Goal: Task Accomplishment & Management: Complete application form

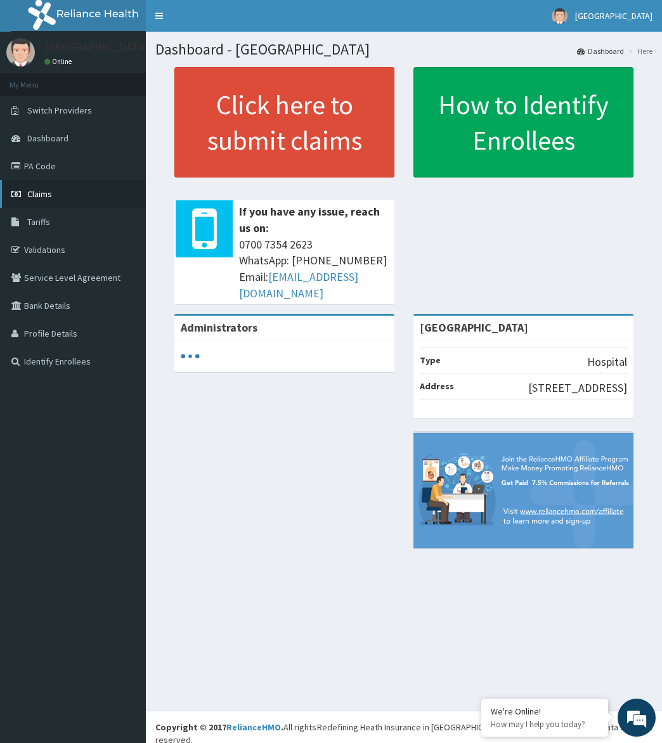
click at [83, 191] on link "Claims" at bounding box center [73, 194] width 146 height 28
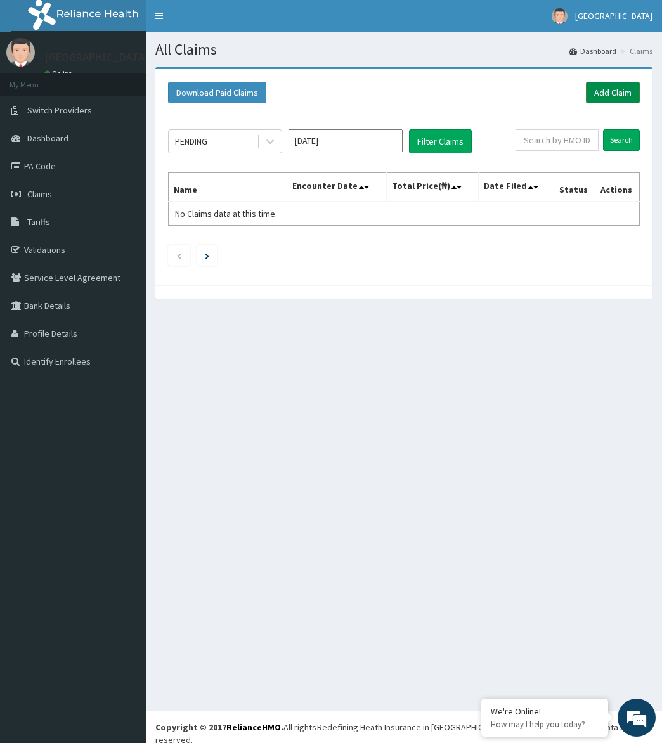
click at [608, 92] on link "Add Claim" at bounding box center [613, 93] width 54 height 22
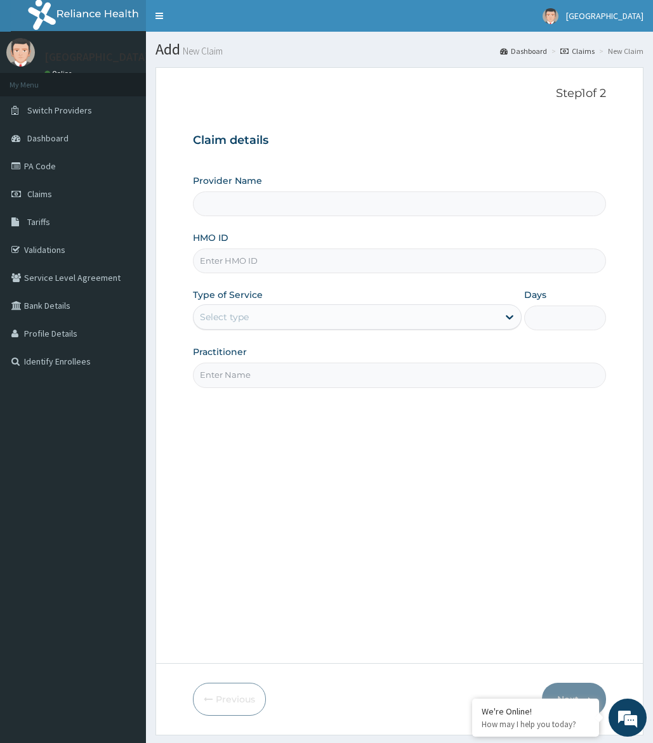
type input "[GEOGRAPHIC_DATA]"
click at [263, 261] on input "HMO ID" at bounding box center [399, 261] width 413 height 25
type input "ngc/100022/b"
click at [241, 322] on div "Select type" at bounding box center [224, 317] width 49 height 13
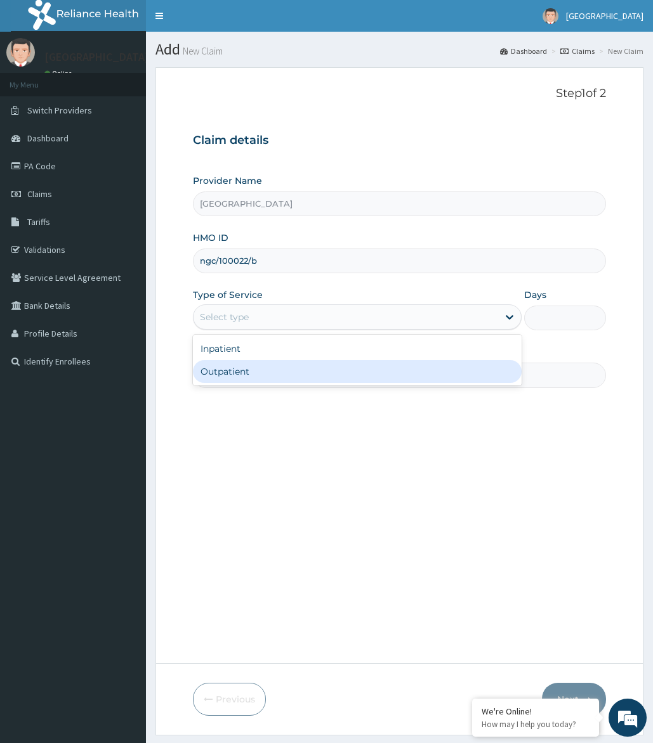
click at [261, 378] on div "Outpatient" at bounding box center [357, 371] width 329 height 23
type input "1"
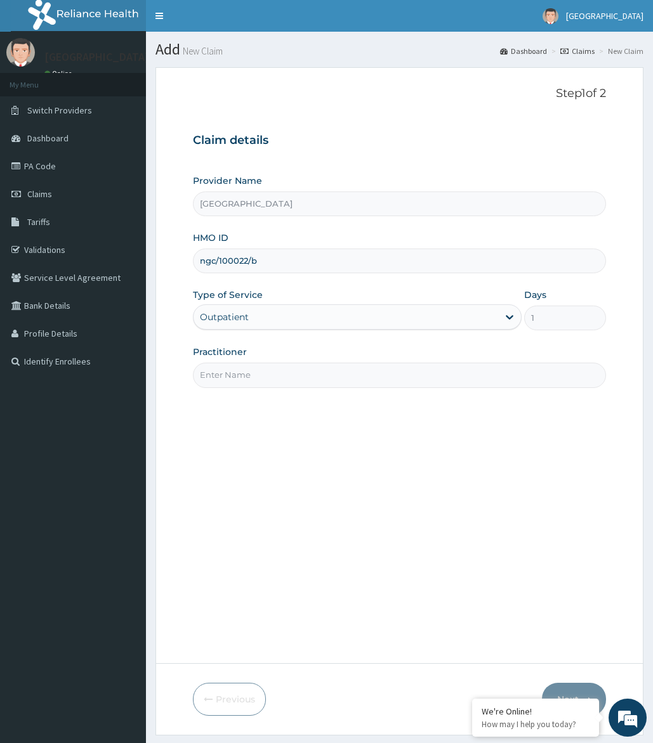
click at [270, 377] on input "Practitioner" at bounding box center [399, 375] width 413 height 25
type input "dr itunu"
click at [564, 692] on button "Next" at bounding box center [574, 699] width 64 height 33
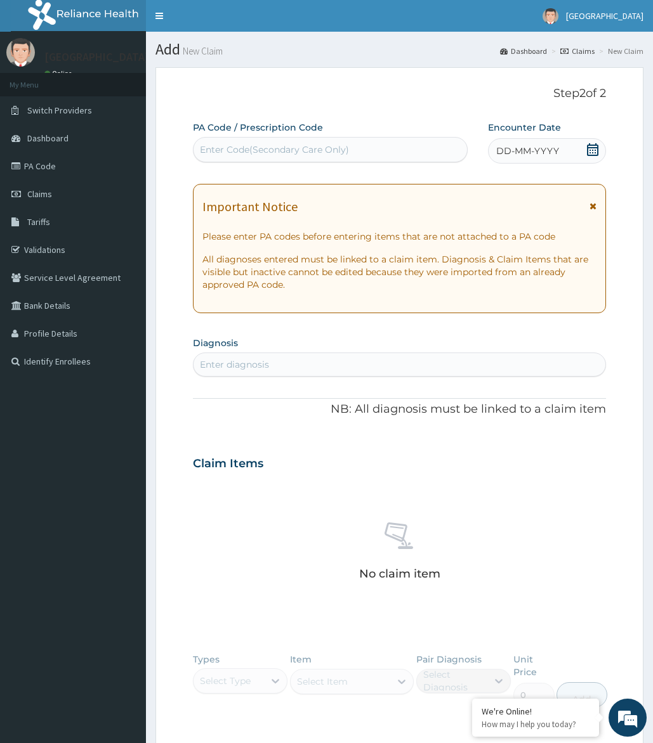
click at [261, 363] on div "Enter diagnosis" at bounding box center [234, 364] width 69 height 13
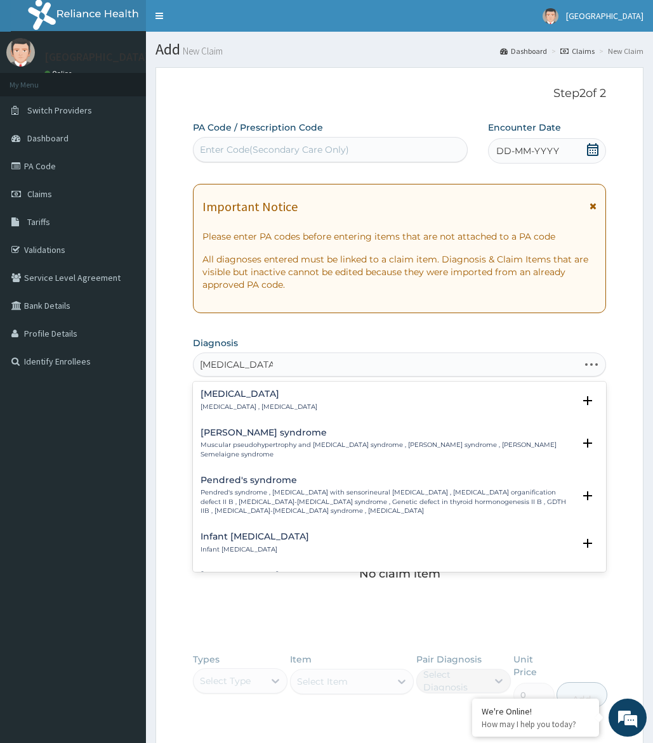
type input "hypothyroidism,"
click at [260, 401] on div "Hypothyroidism Hypothyroidism , Hypothyroid" at bounding box center [258, 400] width 117 height 22
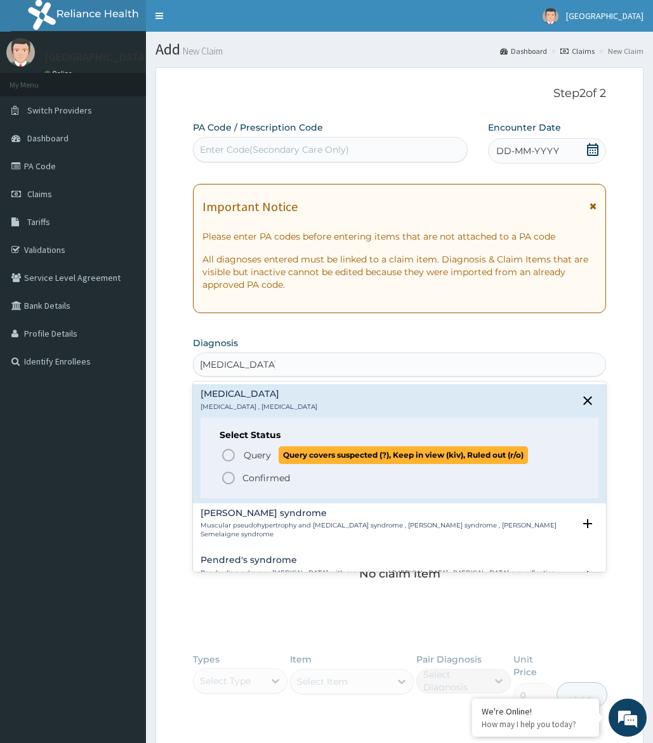
click at [228, 456] on icon "status option query" at bounding box center [228, 455] width 15 height 15
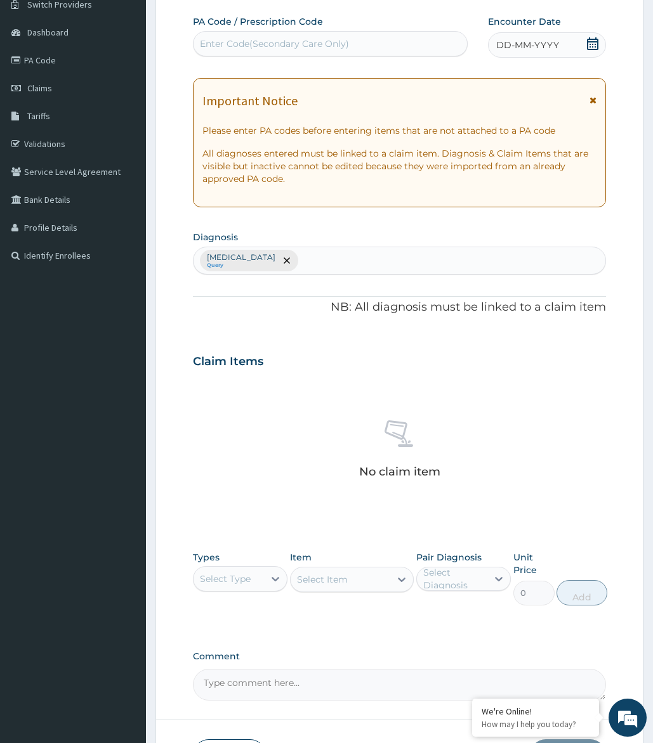
scroll to position [112, 0]
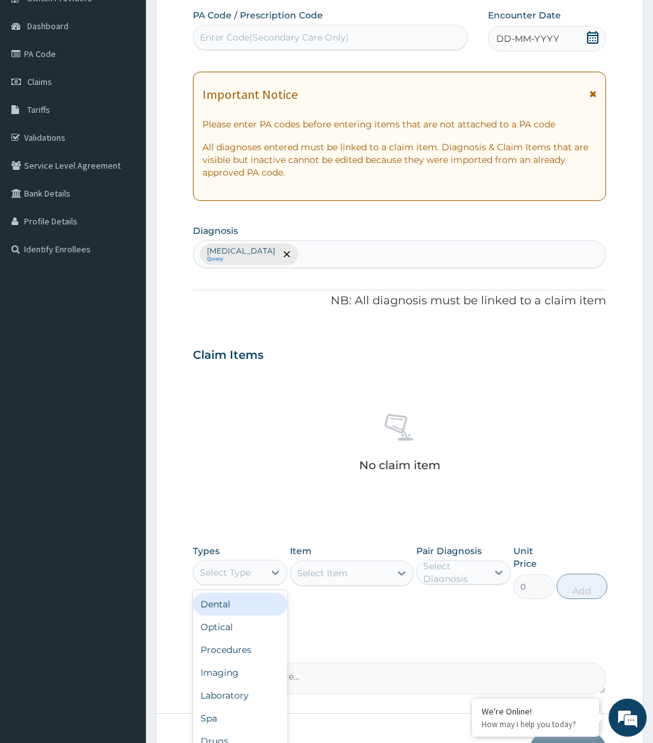
click at [248, 573] on div "Select Type" at bounding box center [225, 572] width 51 height 13
click at [243, 651] on div "Procedures" at bounding box center [240, 650] width 95 height 23
click at [381, 576] on div "Select Item" at bounding box center [340, 573] width 100 height 20
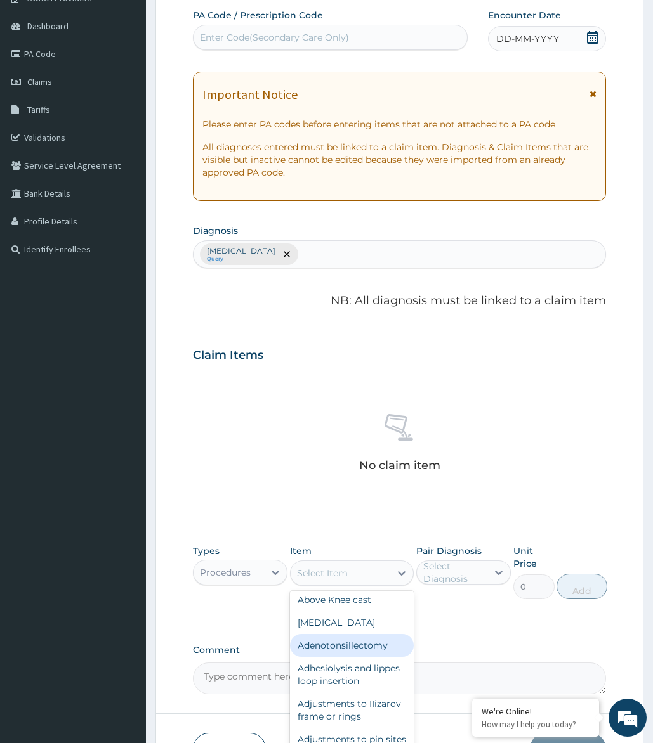
scroll to position [59, 0]
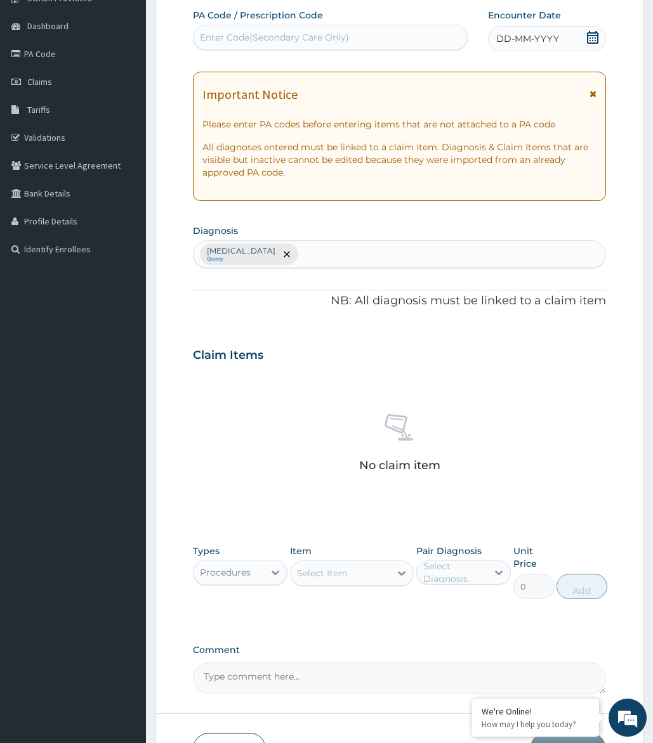
click at [332, 573] on div "Select Item" at bounding box center [322, 573] width 51 height 13
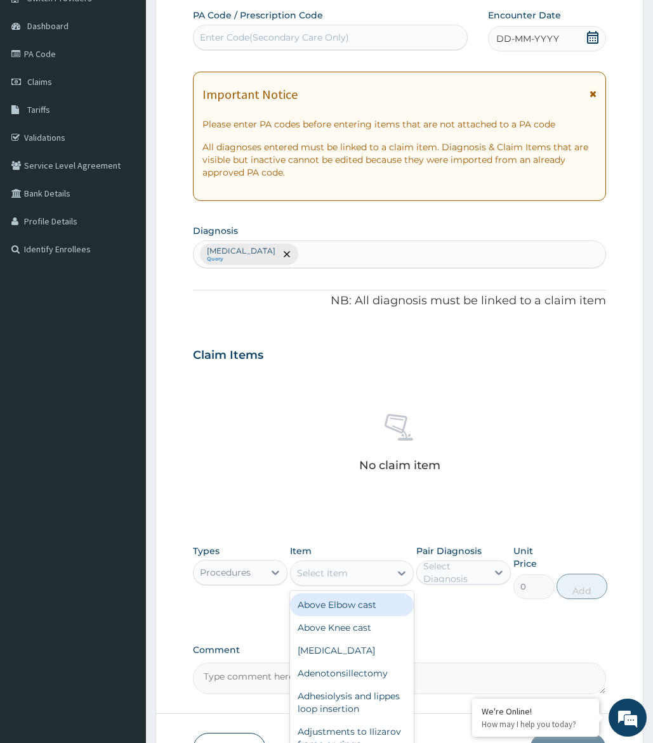
click at [332, 573] on div "Select Item" at bounding box center [322, 573] width 51 height 13
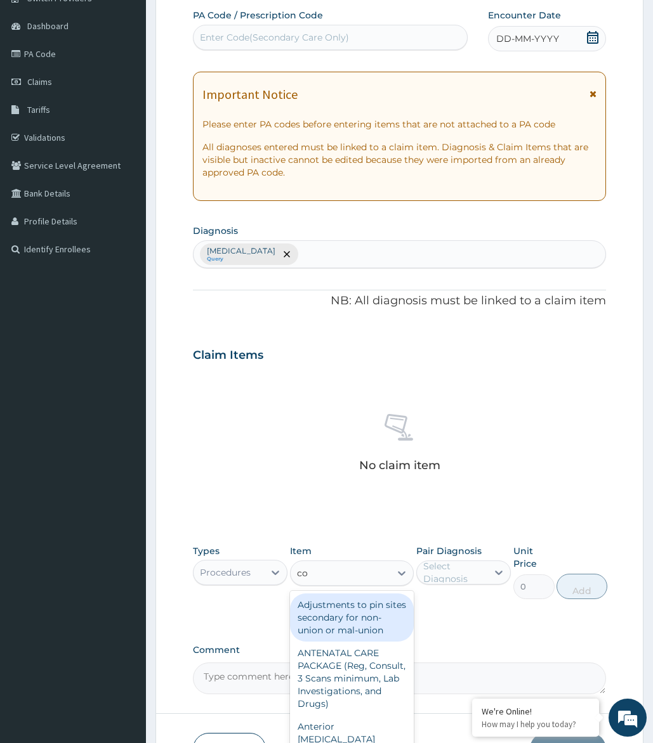
type input "c"
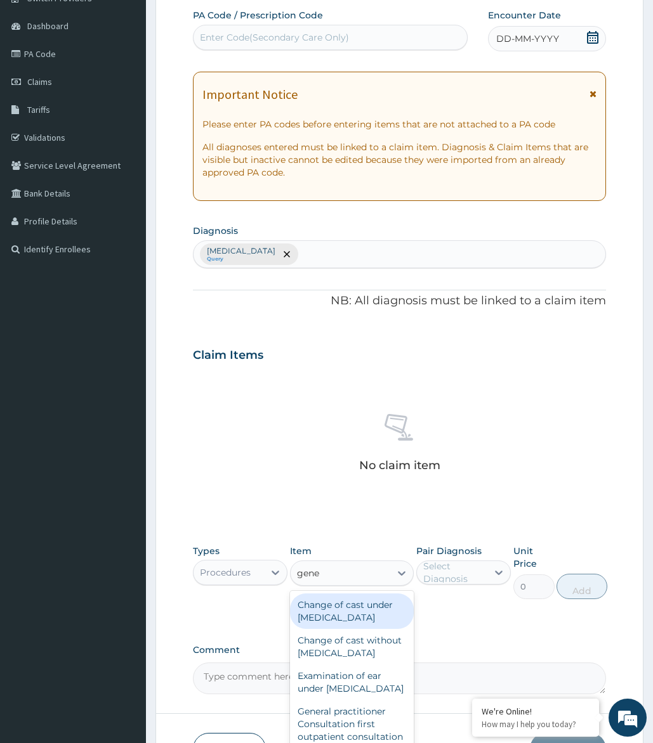
type input "gener"
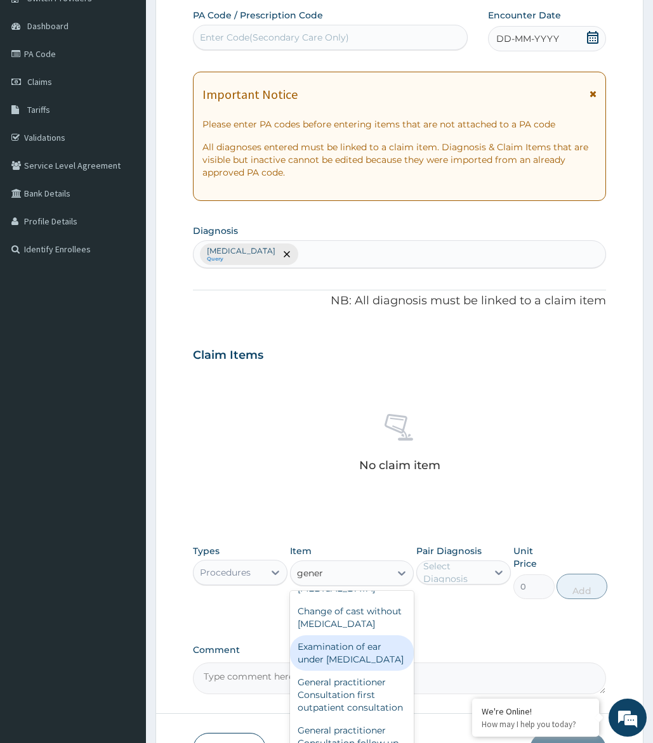
scroll to position [30, 0]
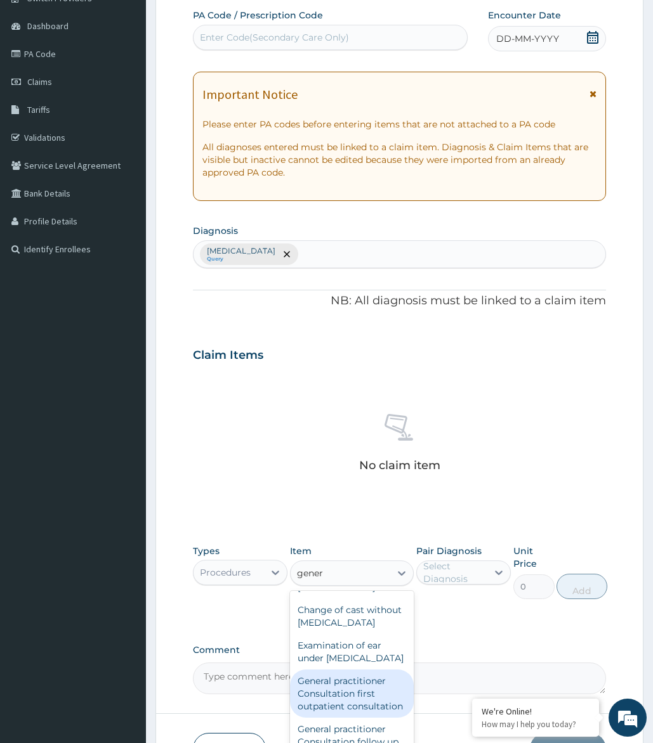
click at [333, 706] on div "General practitioner Consultation first outpatient consultation" at bounding box center [352, 694] width 124 height 48
type input "3795"
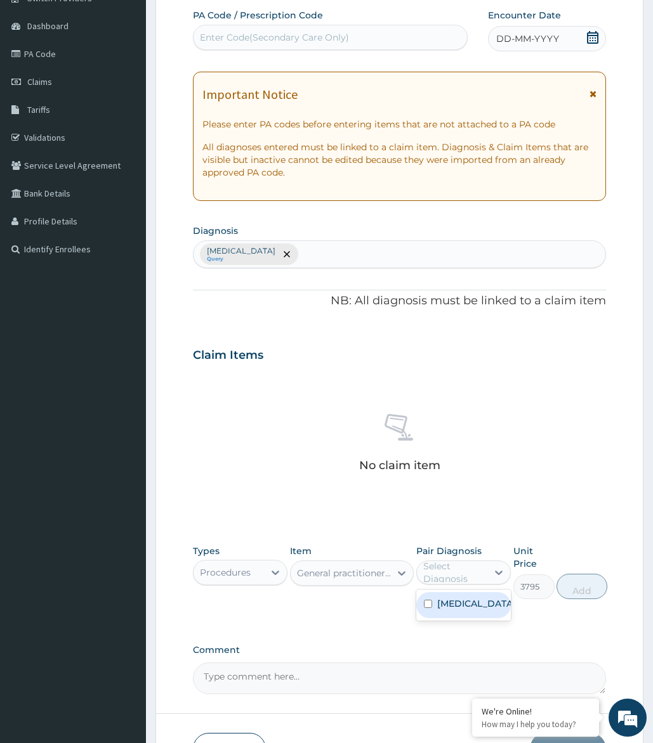
drag, startPoint x: 480, startPoint y: 568, endPoint x: 474, endPoint y: 571, distance: 7.4
click at [479, 568] on div "Select Diagnosis" at bounding box center [454, 572] width 63 height 25
click at [430, 604] on input "checkbox" at bounding box center [428, 604] width 8 height 8
checkbox input "true"
click at [571, 586] on button "Add" at bounding box center [581, 586] width 51 height 25
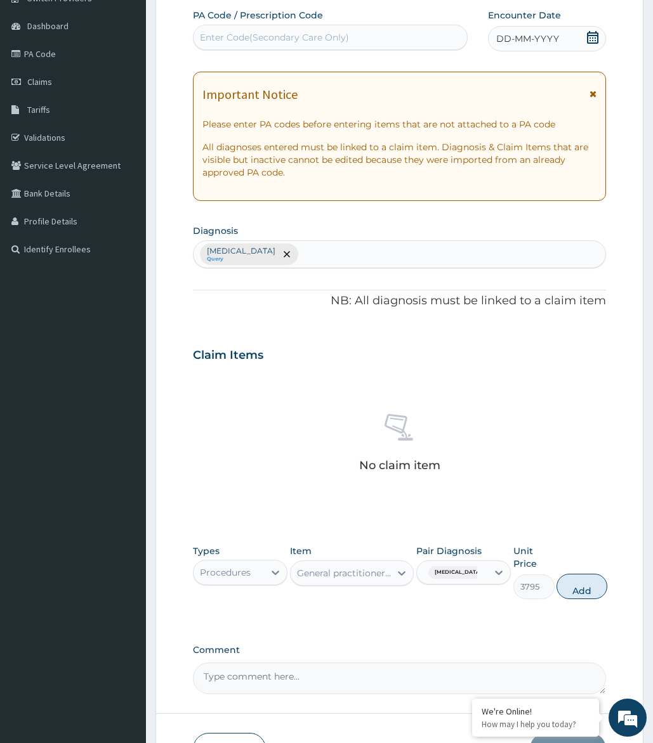
type input "0"
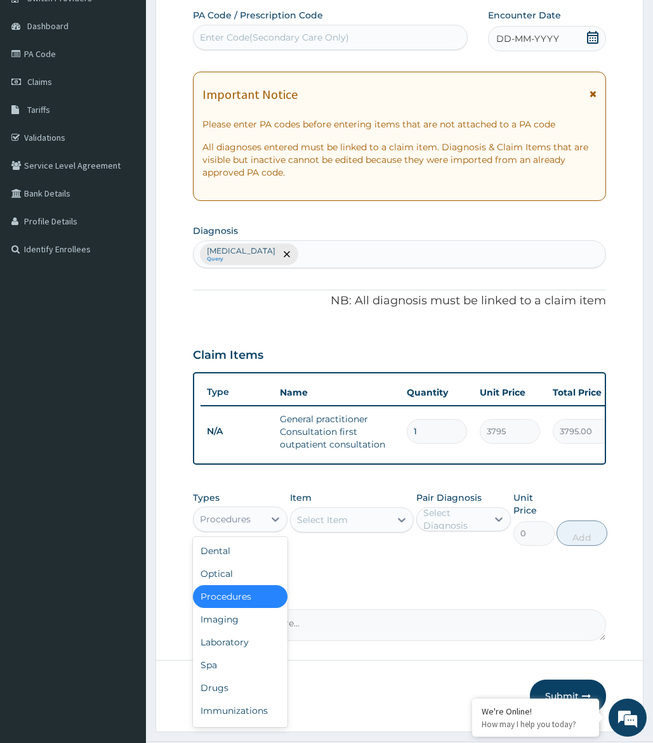
click at [263, 530] on div "Procedures" at bounding box center [228, 519] width 71 height 20
click at [246, 687] on div "Drugs" at bounding box center [240, 688] width 95 height 23
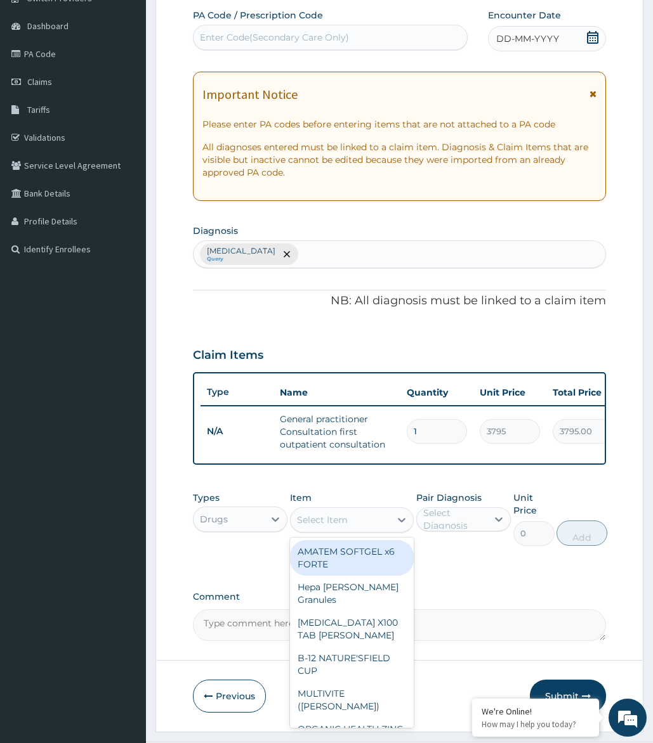
click at [363, 530] on div "Select Item" at bounding box center [340, 520] width 100 height 20
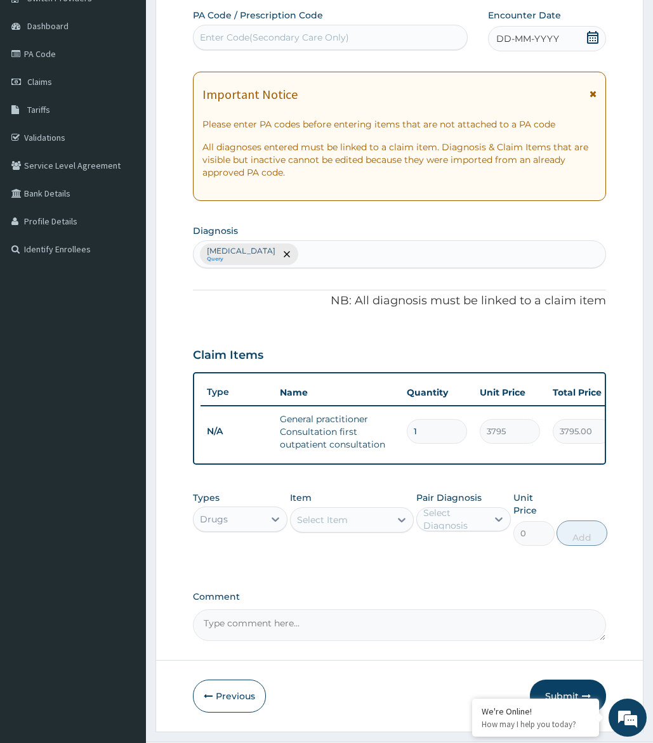
click at [335, 526] on div "Select Item" at bounding box center [322, 520] width 51 height 13
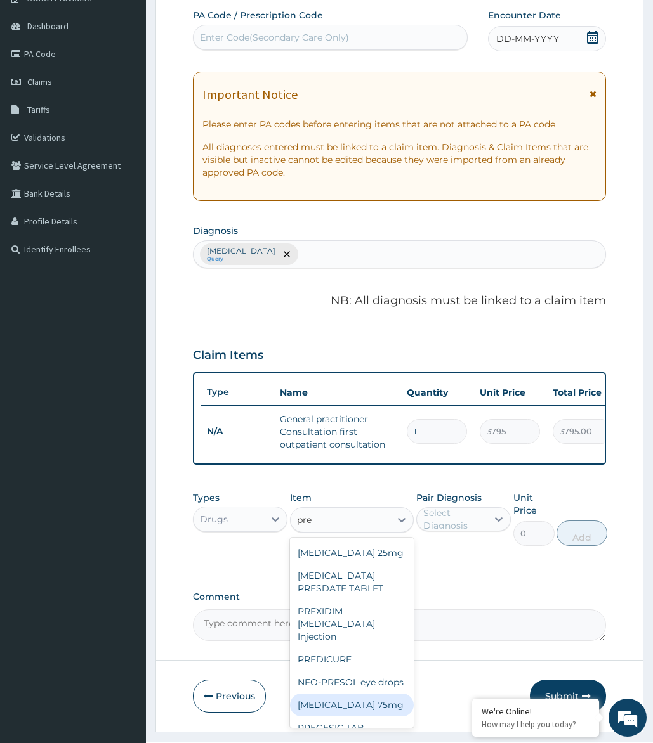
scroll to position [0, 0]
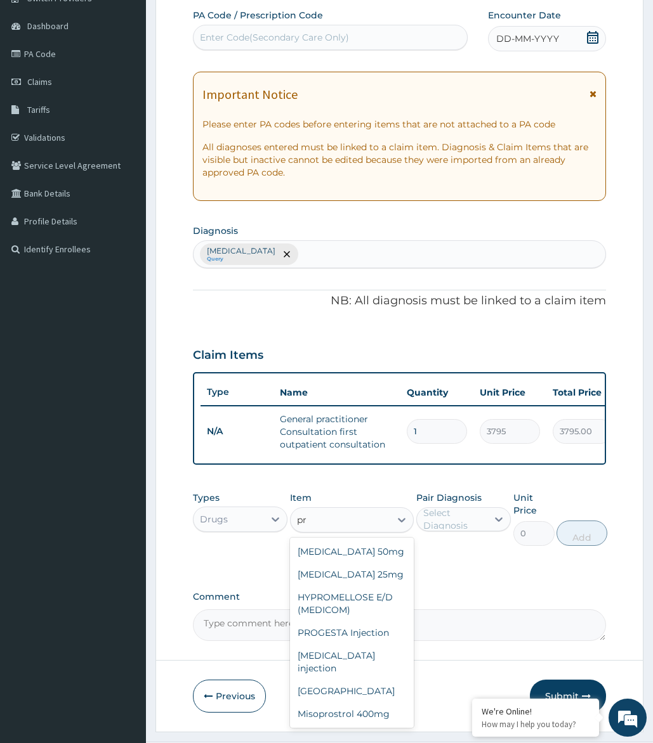
type input "p"
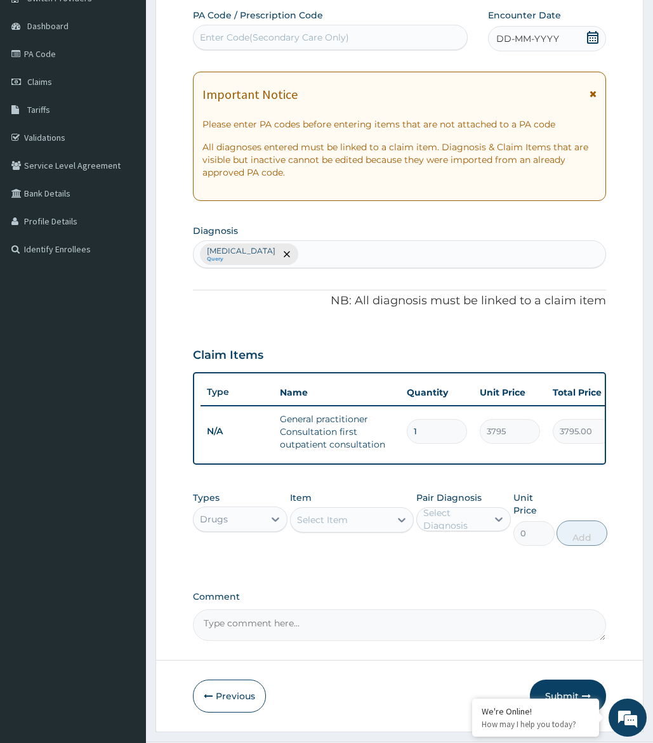
click at [483, 585] on div "PA Code / Prescription Code Enter Code(Secondary Care Only) Encounter Date DD-M…" at bounding box center [399, 325] width 413 height 632
click at [470, 687] on form "Step 2 of 2 PA Code / Prescription Code Enter Code(Secondary Care Only) Encount…" at bounding box center [399, 343] width 488 height 777
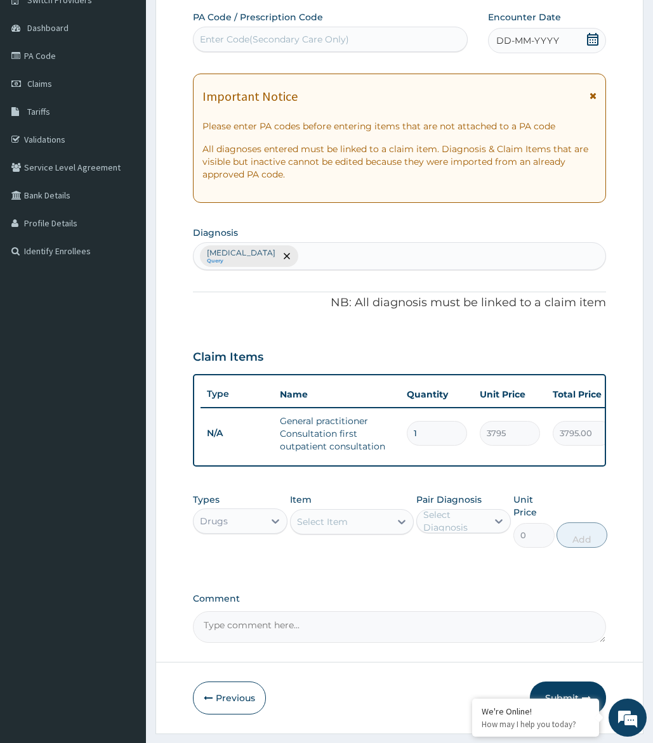
scroll to position [110, 0]
click at [486, 696] on div "Previous Submit" at bounding box center [399, 698] width 413 height 33
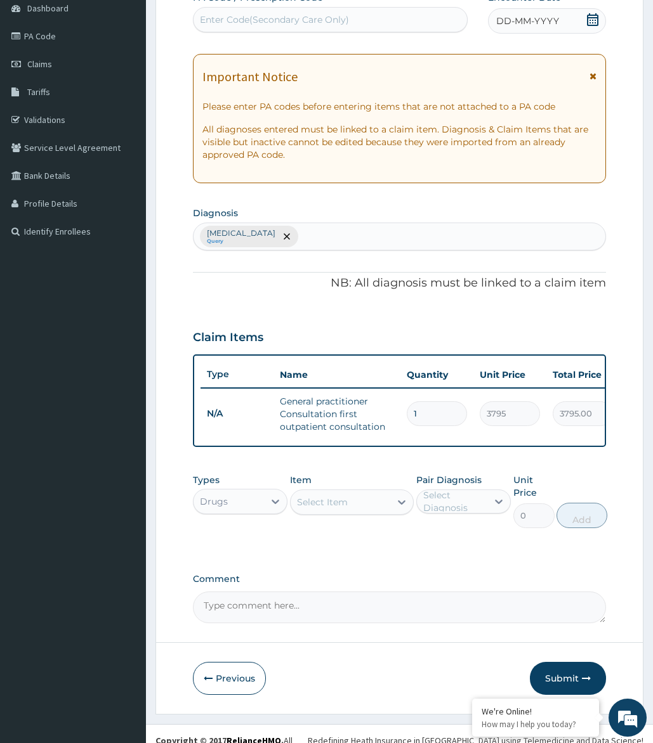
scroll to position [153, 0]
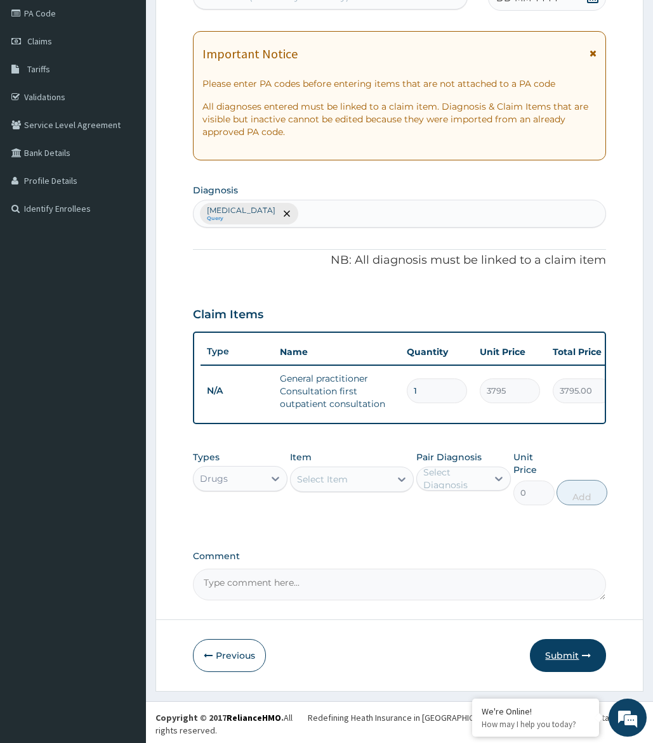
click at [558, 663] on button "Submit" at bounding box center [568, 655] width 76 height 33
click at [557, 662] on button "Submit" at bounding box center [568, 655] width 76 height 33
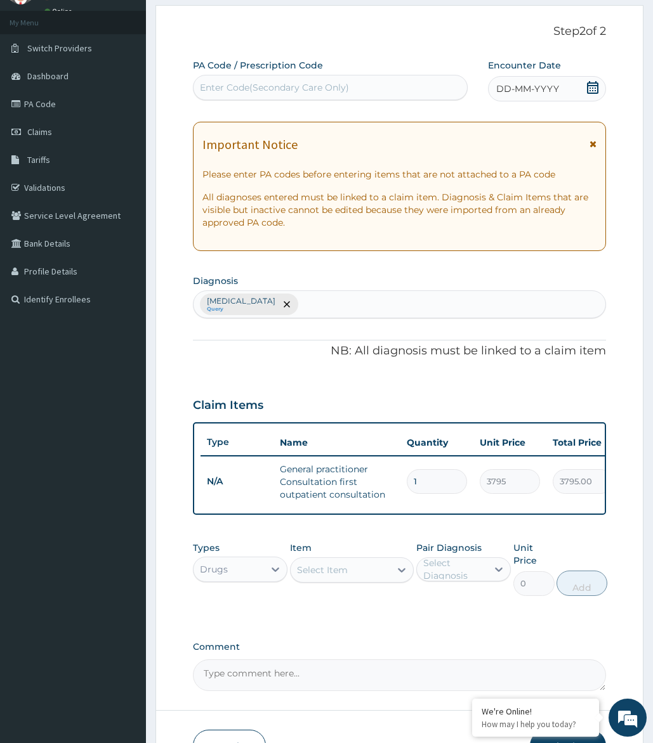
scroll to position [0, 0]
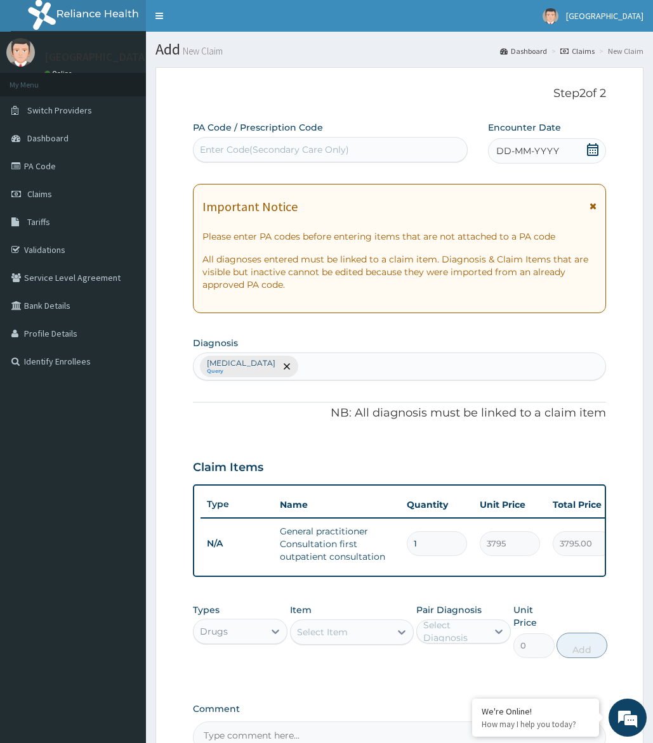
click at [594, 155] on icon at bounding box center [592, 149] width 11 height 13
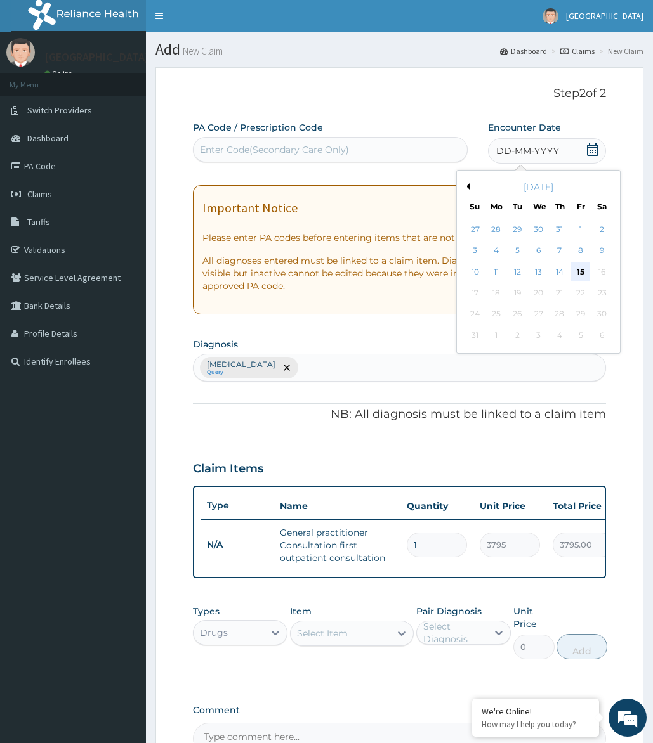
click at [584, 274] on div "15" at bounding box center [580, 272] width 19 height 19
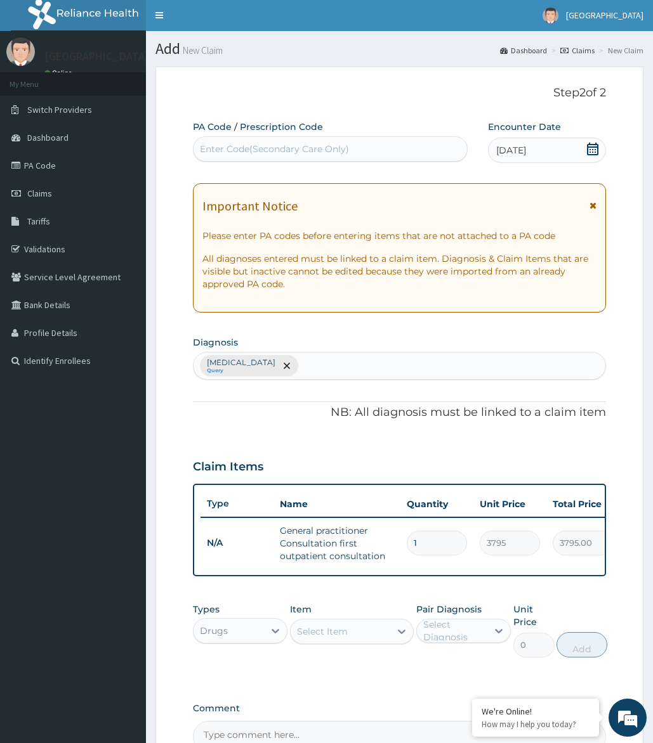
scroll to position [153, 0]
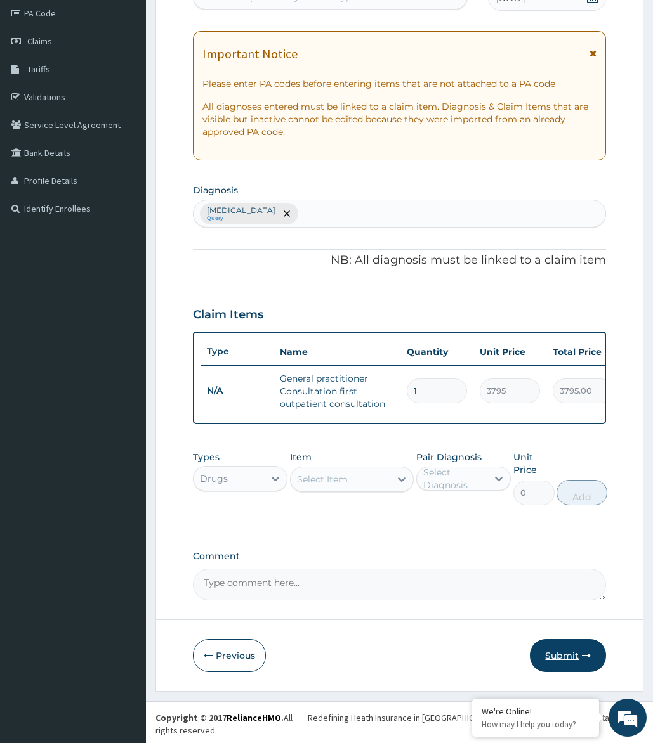
click at [561, 663] on button "Submit" at bounding box center [568, 655] width 76 height 33
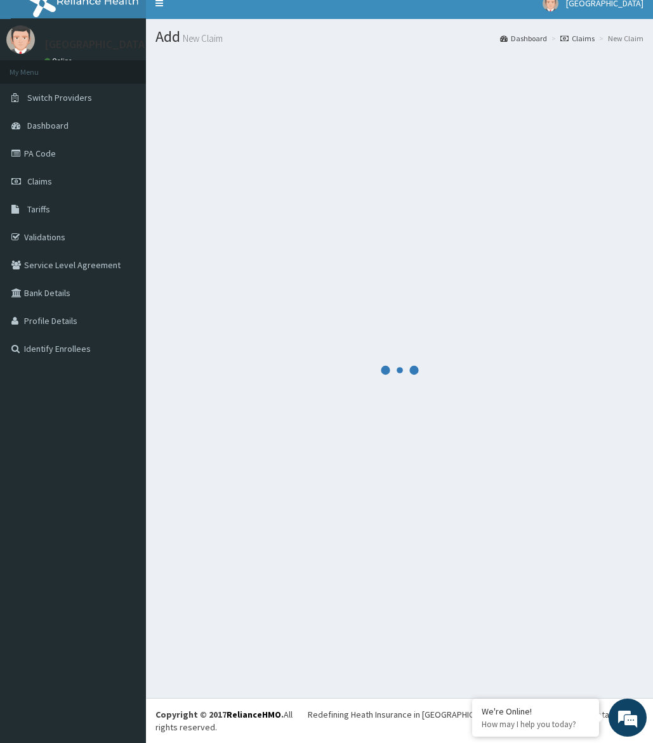
scroll to position [0, 0]
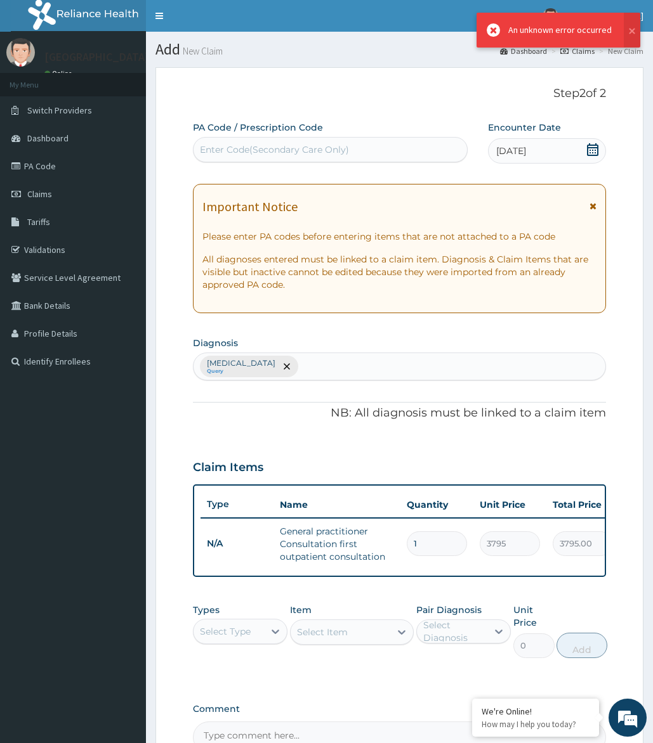
click at [352, 645] on div "Select Item" at bounding box center [352, 632] width 124 height 25
click at [236, 638] on div "Select Type" at bounding box center [225, 631] width 51 height 13
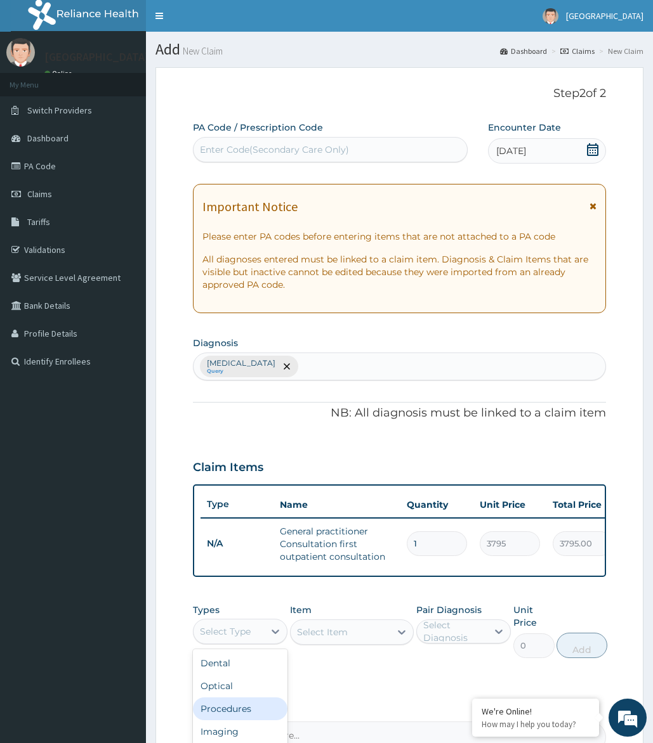
scroll to position [43, 0]
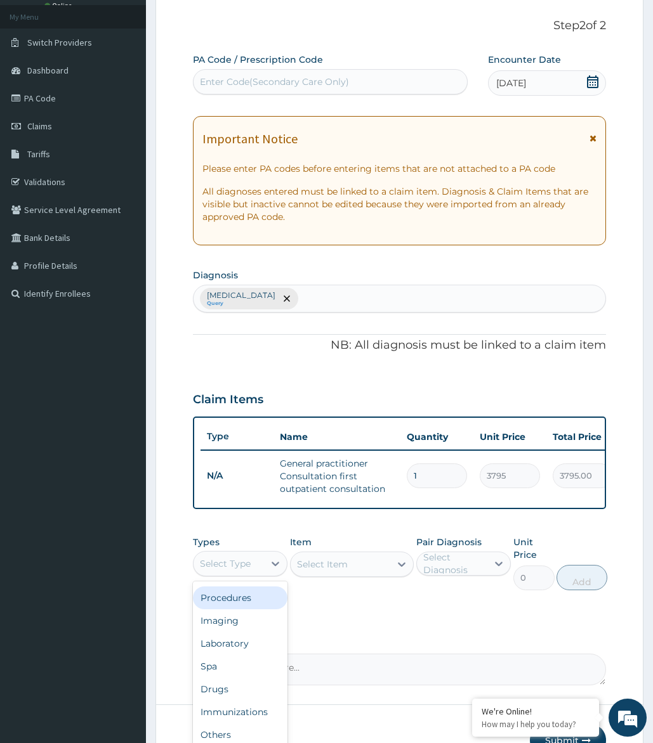
click at [330, 669] on div "PA Code / Prescription Code Enter Code(Secondary Care Only) Encounter Date 15-0…" at bounding box center [399, 369] width 413 height 632
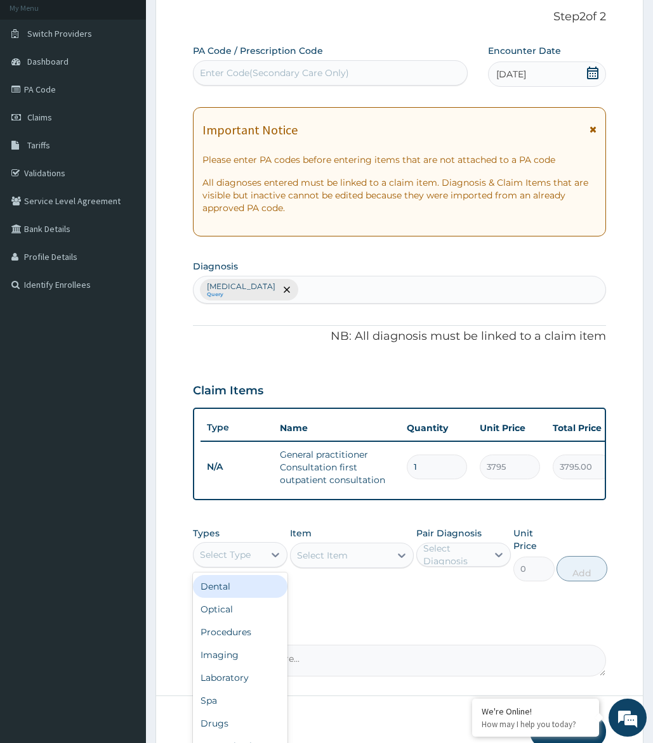
click at [245, 561] on div "Select Type" at bounding box center [225, 555] width 51 height 13
click at [216, 729] on div "Drugs" at bounding box center [240, 723] width 95 height 23
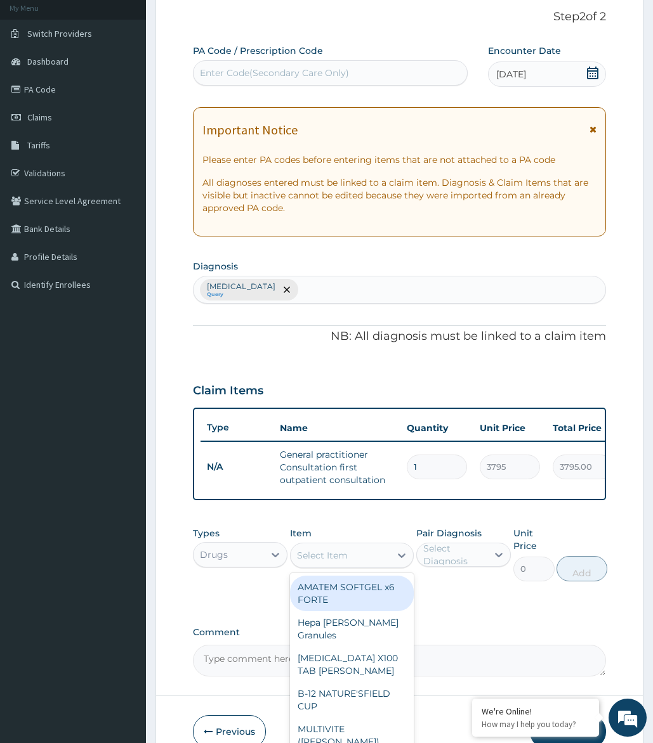
click at [356, 566] on div "Select Item" at bounding box center [340, 555] width 100 height 20
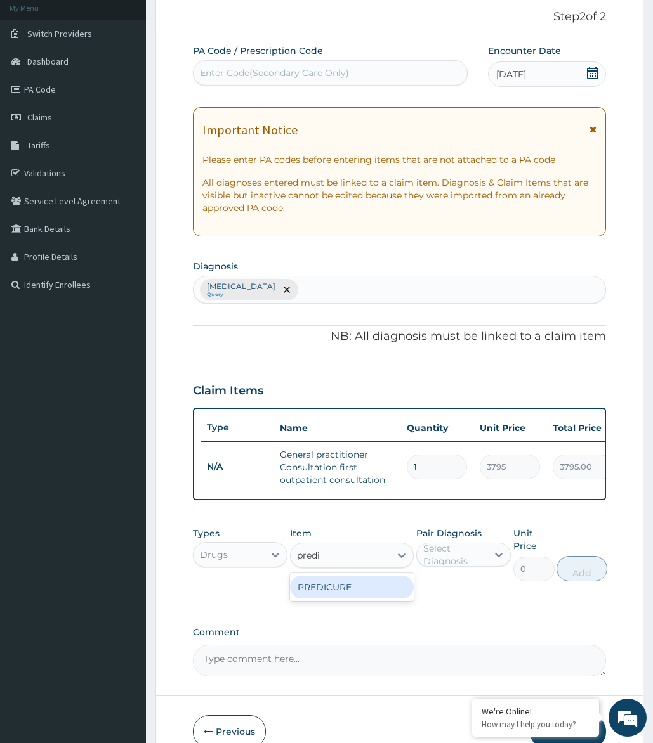
type input "predic"
click at [373, 597] on div "PREDICURE" at bounding box center [352, 587] width 124 height 23
type input "56.925"
click at [62, 125] on link "Claims" at bounding box center [73, 117] width 146 height 28
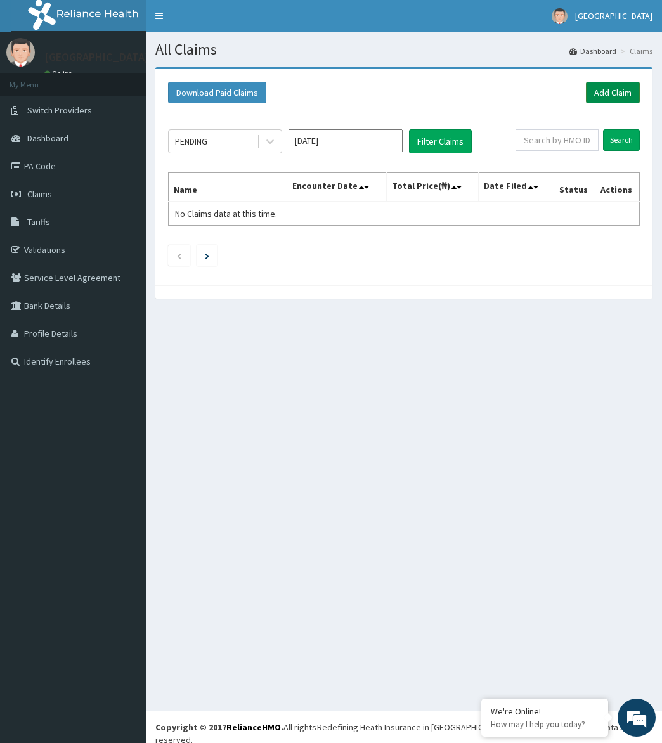
click at [596, 94] on link "Add Claim" at bounding box center [613, 93] width 54 height 22
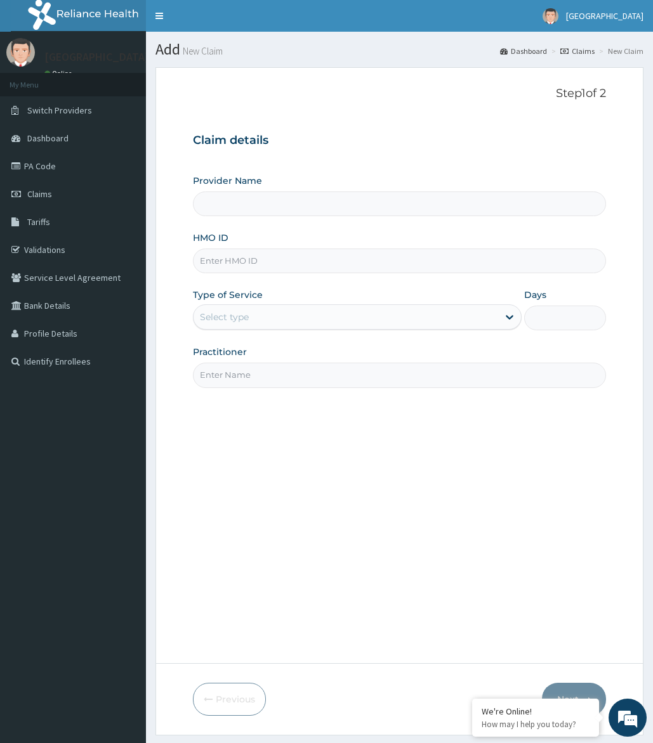
type input "[GEOGRAPHIC_DATA]"
click at [301, 264] on input "HMO ID" at bounding box center [399, 261] width 413 height 25
type input "NGC/10022/B"
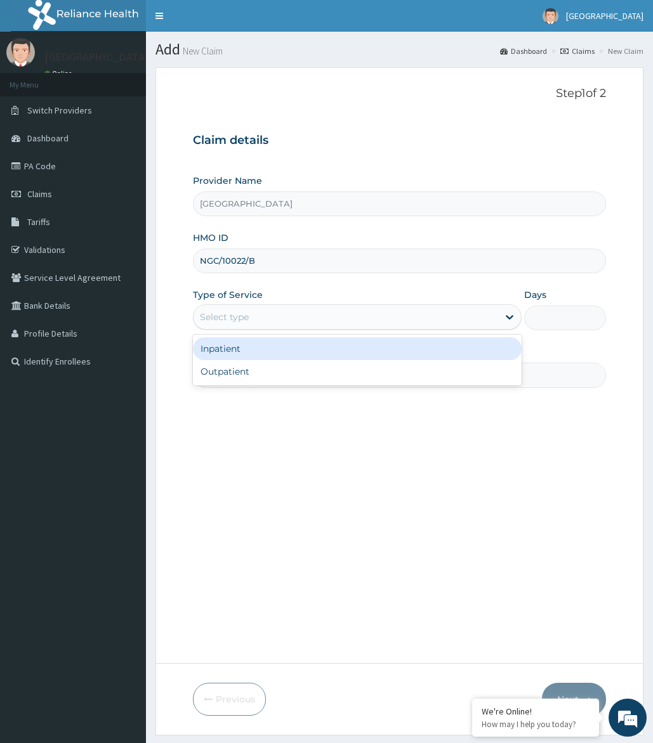
click at [259, 321] on div "Select type" at bounding box center [345, 317] width 304 height 20
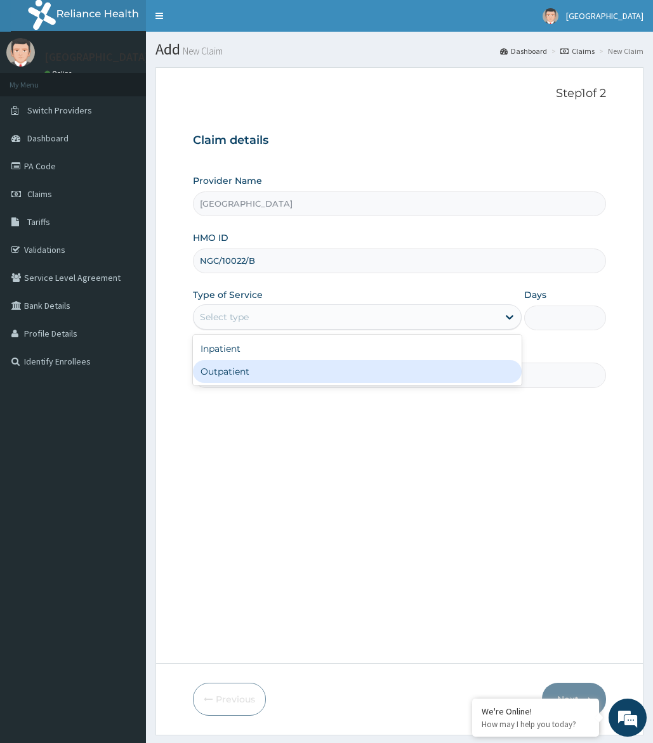
click at [257, 377] on div "Outpatient" at bounding box center [357, 371] width 329 height 23
type input "1"
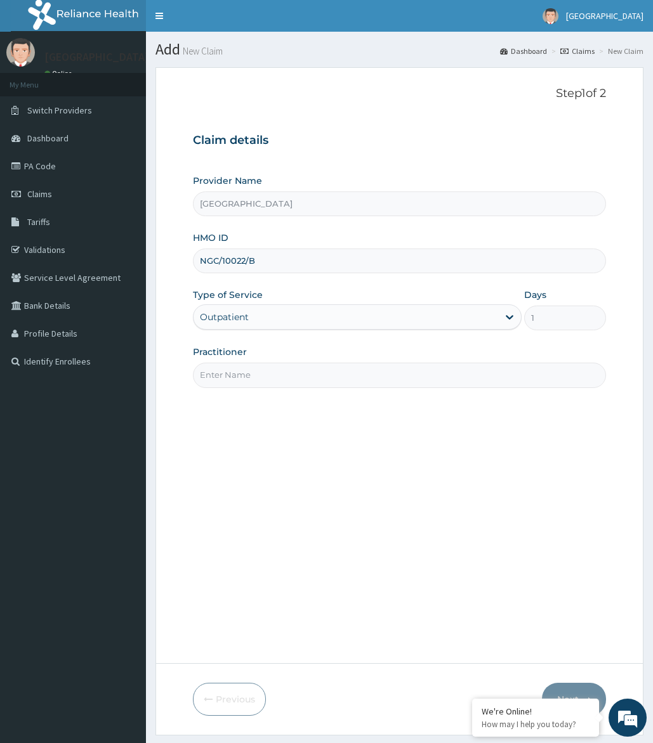
click at [269, 365] on input "Practitioner" at bounding box center [399, 375] width 413 height 25
type input "dr [PERSON_NAME]"
click at [572, 689] on button "Next" at bounding box center [574, 699] width 64 height 33
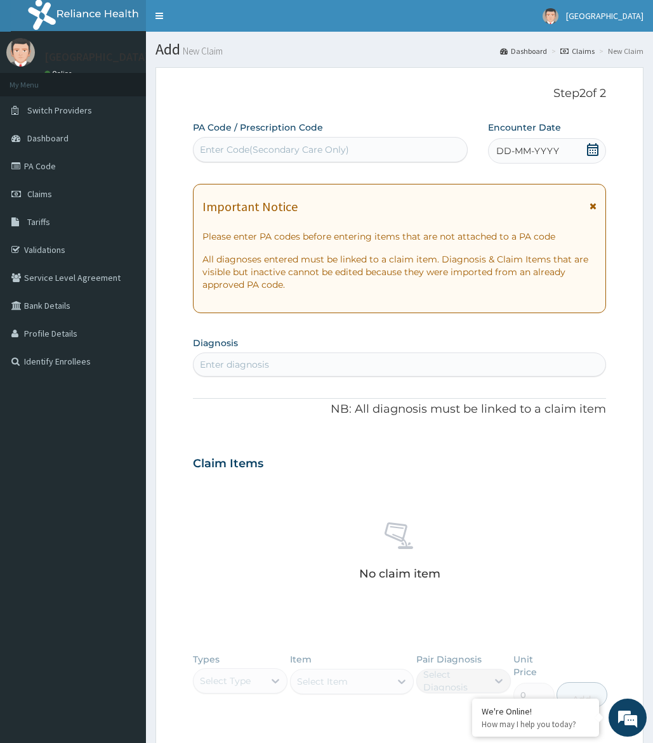
click at [238, 367] on div "Enter diagnosis" at bounding box center [234, 364] width 69 height 13
type input "g"
type input "hy"
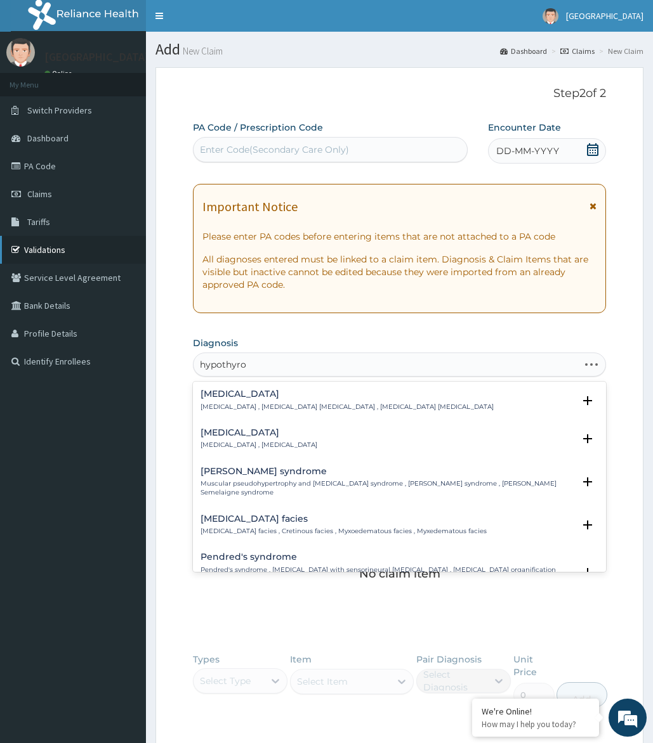
type input "hypothyroi"
click at [292, 445] on p "[MEDICAL_DATA] , [MEDICAL_DATA]" at bounding box center [258, 445] width 117 height 9
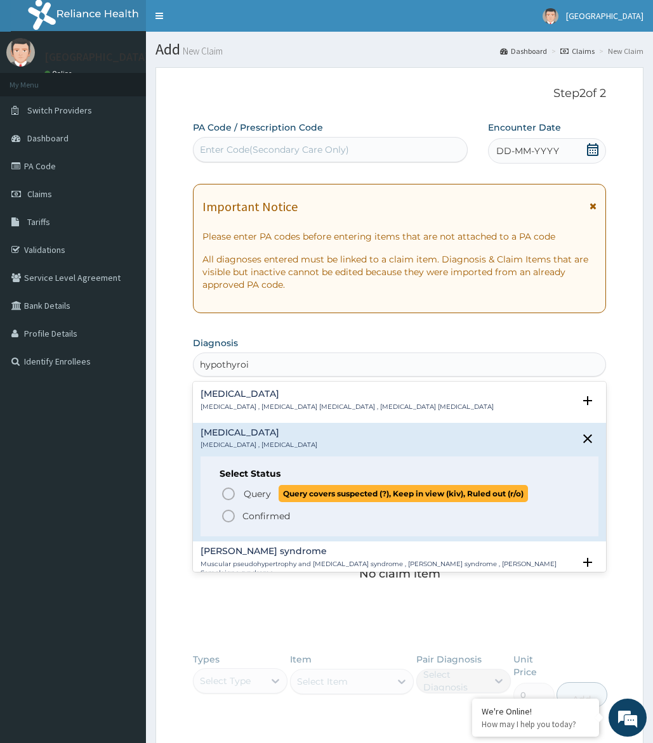
click at [230, 493] on icon "status option query" at bounding box center [228, 493] width 15 height 15
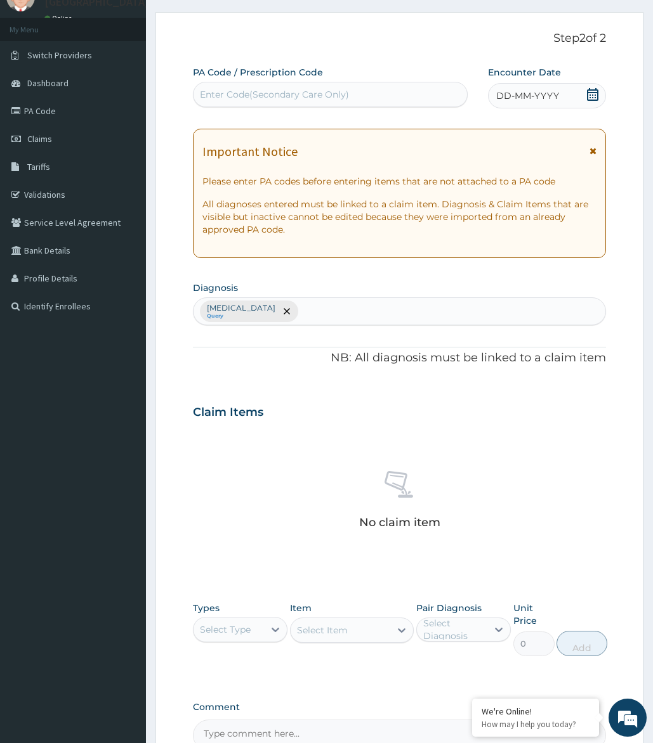
scroll to position [179, 0]
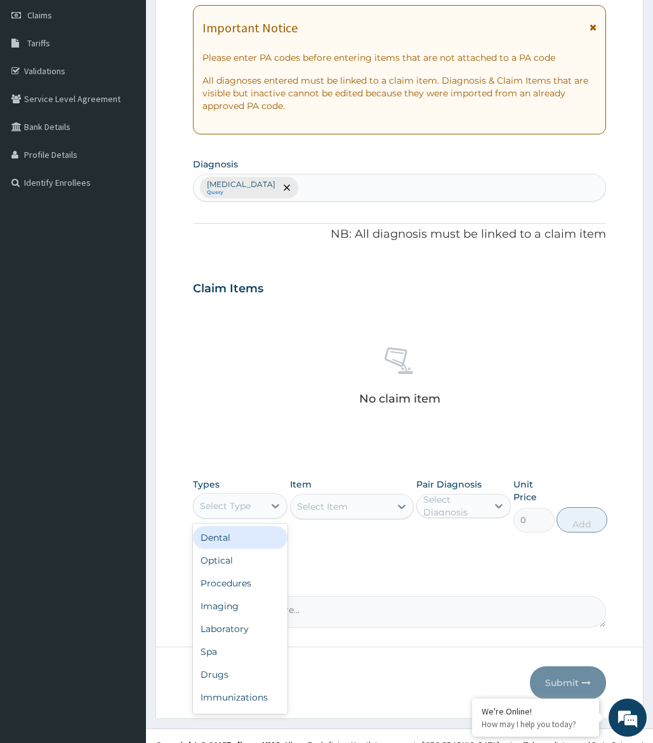
click at [236, 512] on div "Select Type" at bounding box center [228, 506] width 71 height 20
click at [237, 587] on div "Procedures" at bounding box center [240, 583] width 95 height 23
click at [381, 504] on div "Select Item" at bounding box center [340, 507] width 100 height 20
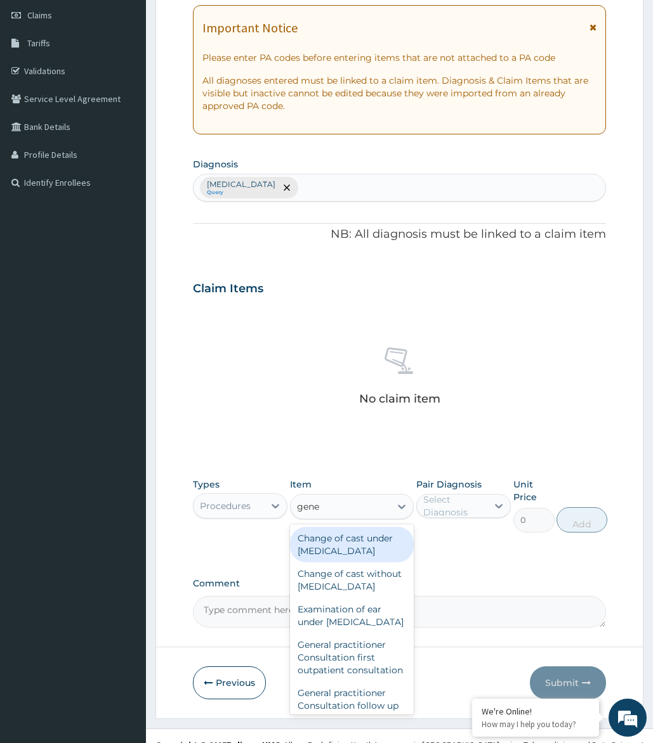
type input "gener"
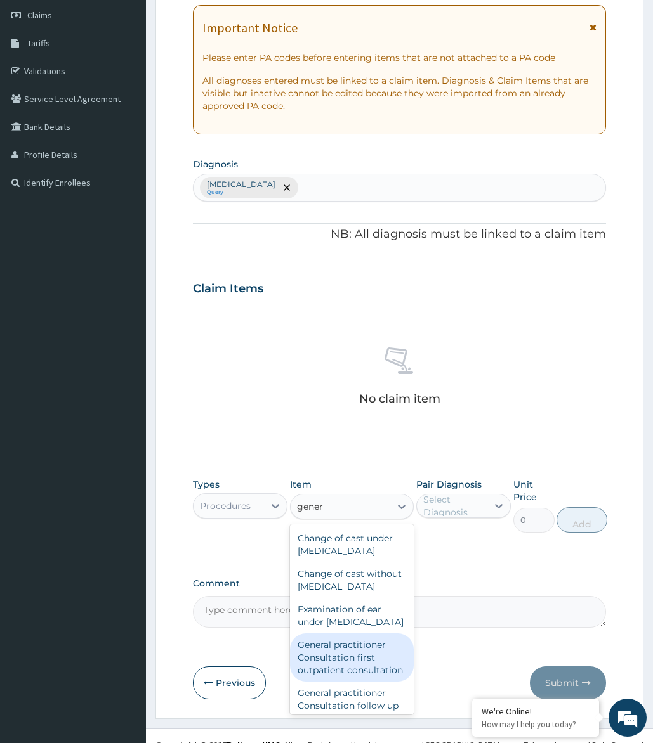
click at [347, 682] on div "General practitioner Consultation first outpatient consultation" at bounding box center [352, 658] width 124 height 48
type input "3795"
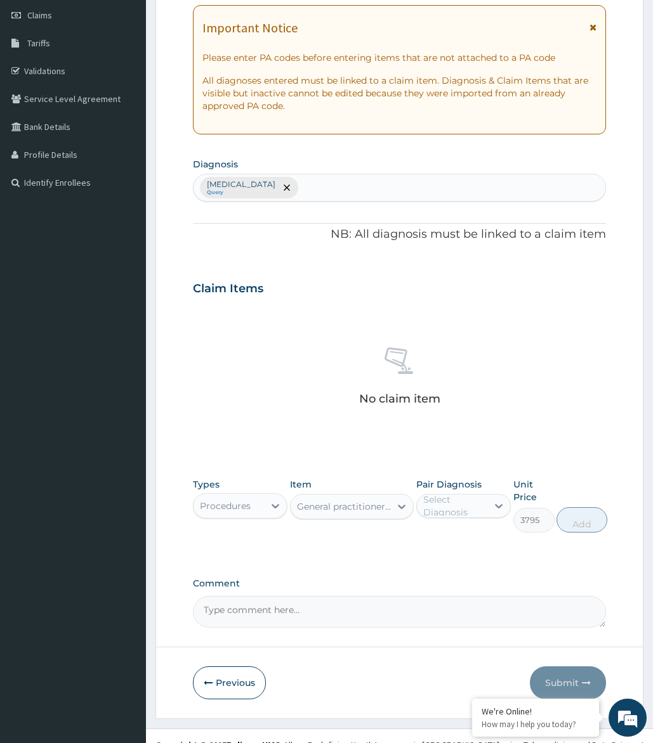
click at [468, 499] on div "Select Diagnosis" at bounding box center [454, 505] width 63 height 25
click at [429, 541] on input "checkbox" at bounding box center [428, 537] width 8 height 8
checkbox input "true"
click at [585, 519] on button "Add" at bounding box center [581, 519] width 51 height 25
type input "0"
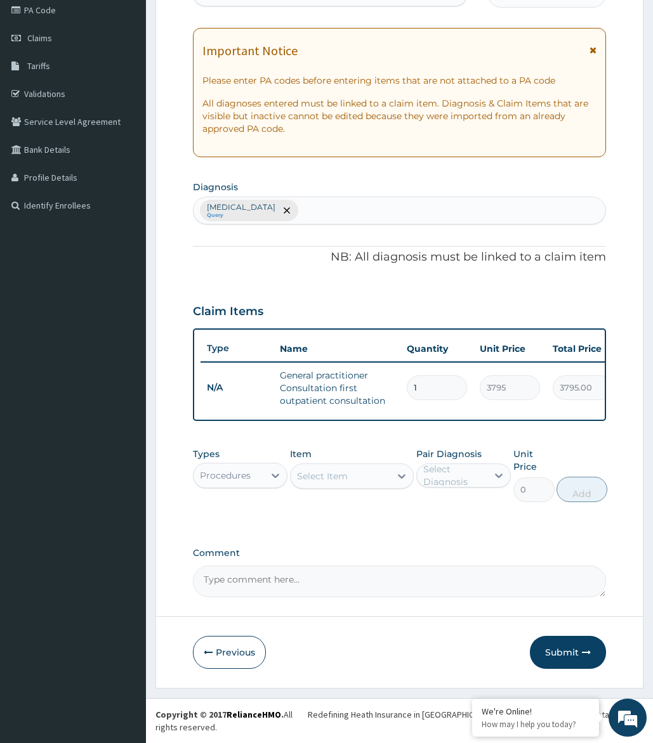
scroll to position [153, 0]
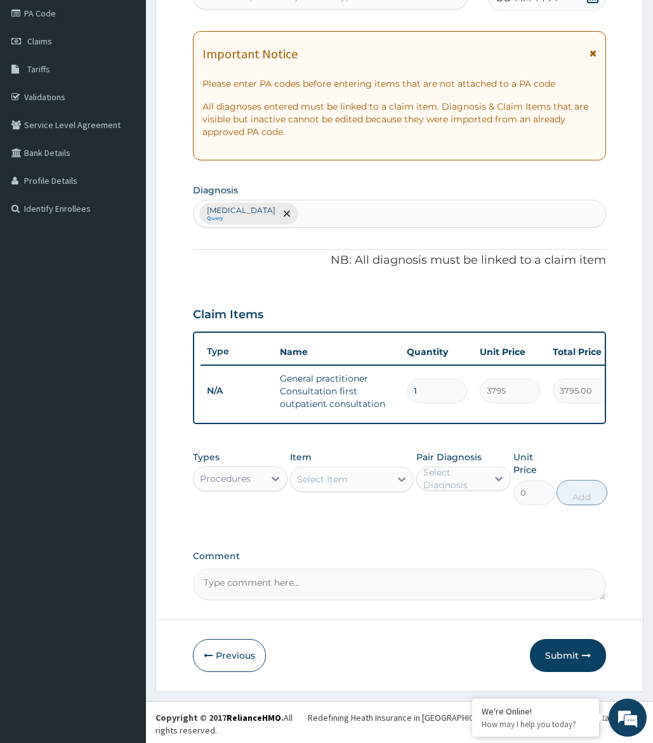
click at [247, 485] on div "Procedures" at bounding box center [225, 478] width 51 height 13
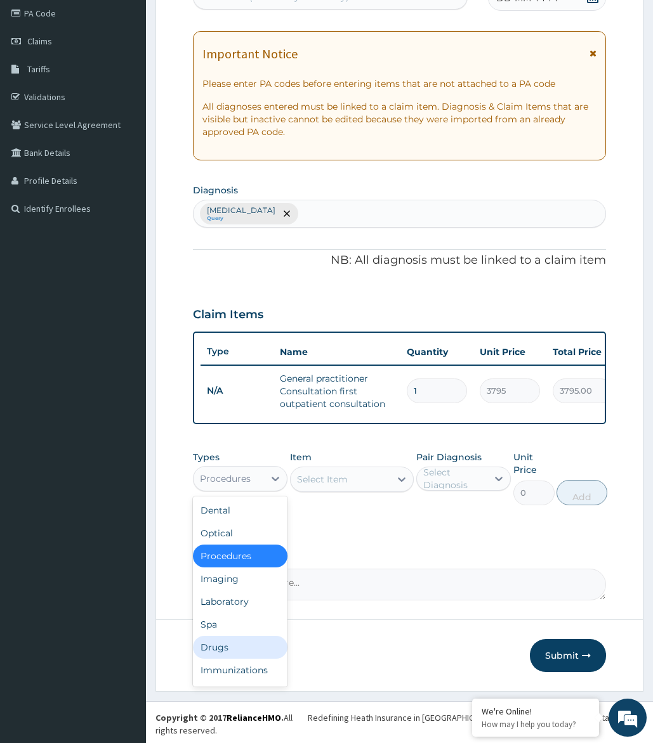
click at [221, 656] on div "Drugs" at bounding box center [240, 647] width 95 height 23
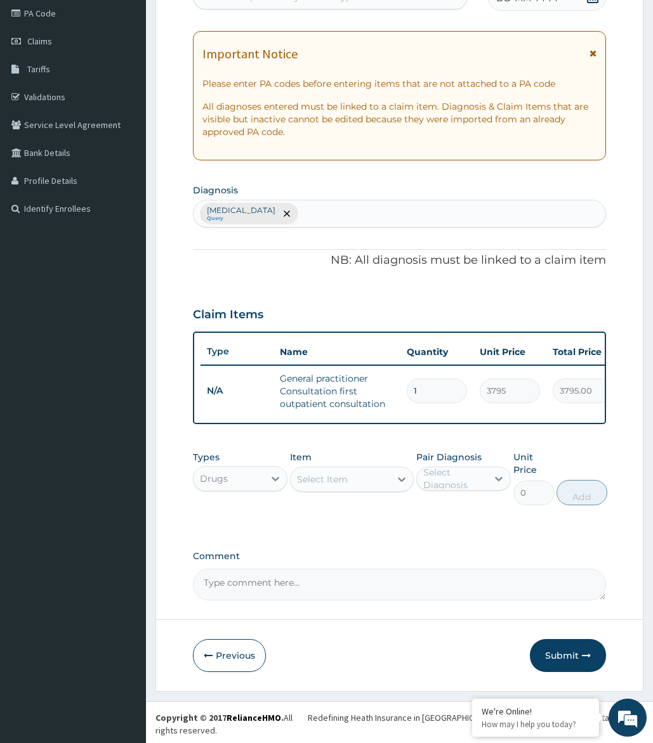
click at [334, 486] on div "Select Item" at bounding box center [322, 479] width 51 height 13
type input "predi"
click at [333, 522] on div "PREDICURE" at bounding box center [352, 511] width 124 height 23
type input "56.925"
click at [462, 489] on div "Select Diagnosis" at bounding box center [454, 478] width 63 height 25
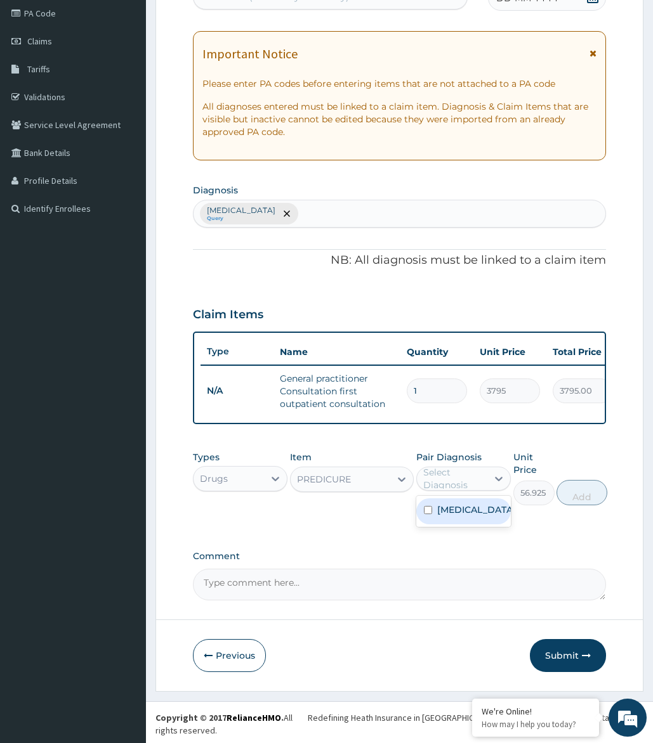
click at [425, 514] on input "checkbox" at bounding box center [428, 510] width 8 height 8
checkbox input "true"
click at [571, 505] on button "Add" at bounding box center [581, 492] width 51 height 25
type input "0"
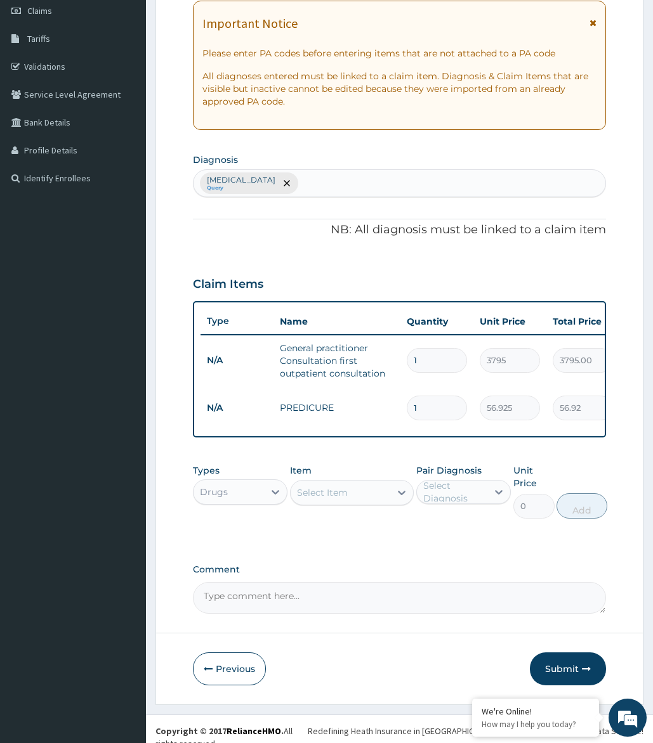
scroll to position [197, 0]
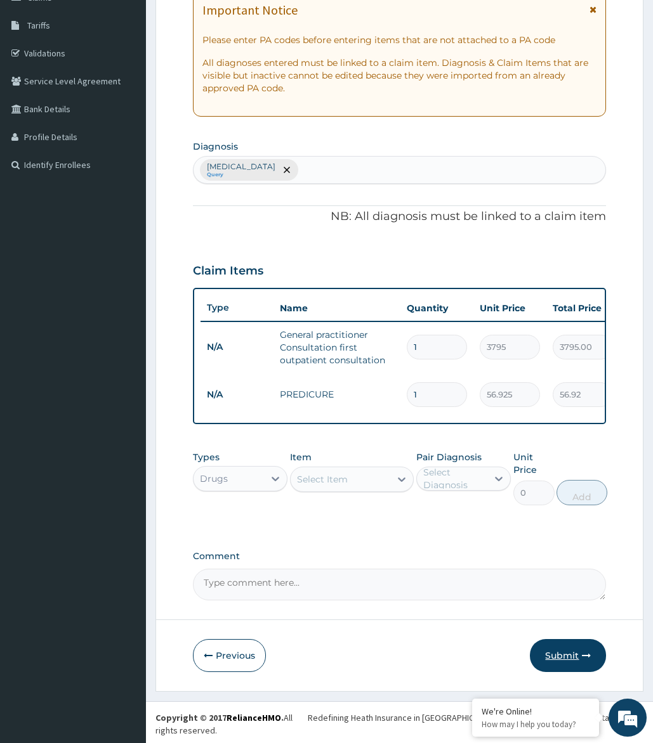
click at [561, 660] on button "Submit" at bounding box center [568, 655] width 76 height 33
click at [560, 660] on button "Submit" at bounding box center [568, 655] width 76 height 33
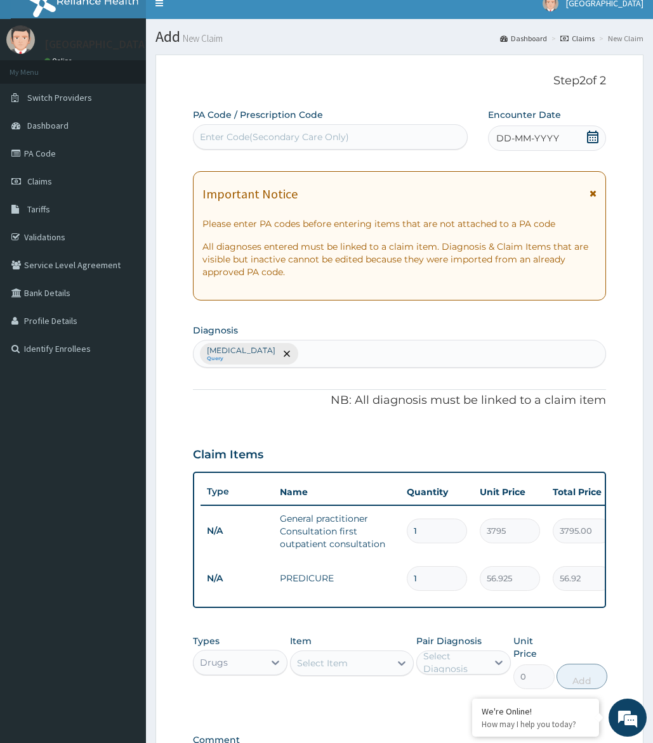
scroll to position [0, 0]
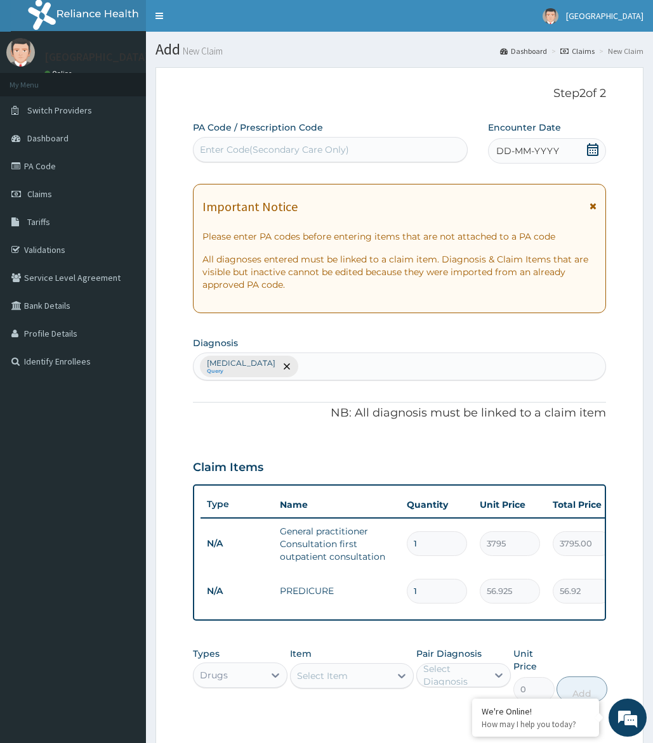
click at [545, 152] on span "DD-MM-YYYY" at bounding box center [527, 151] width 63 height 13
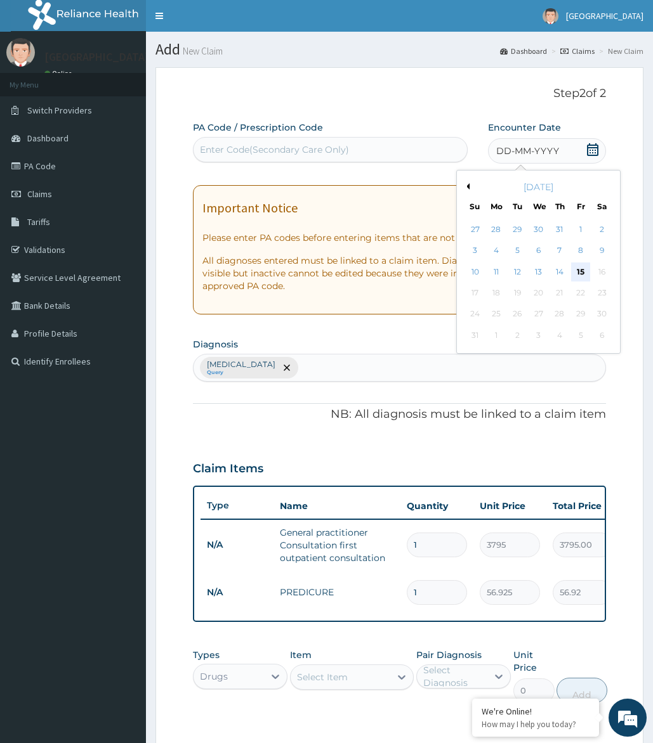
click at [579, 270] on div "15" at bounding box center [580, 272] width 19 height 19
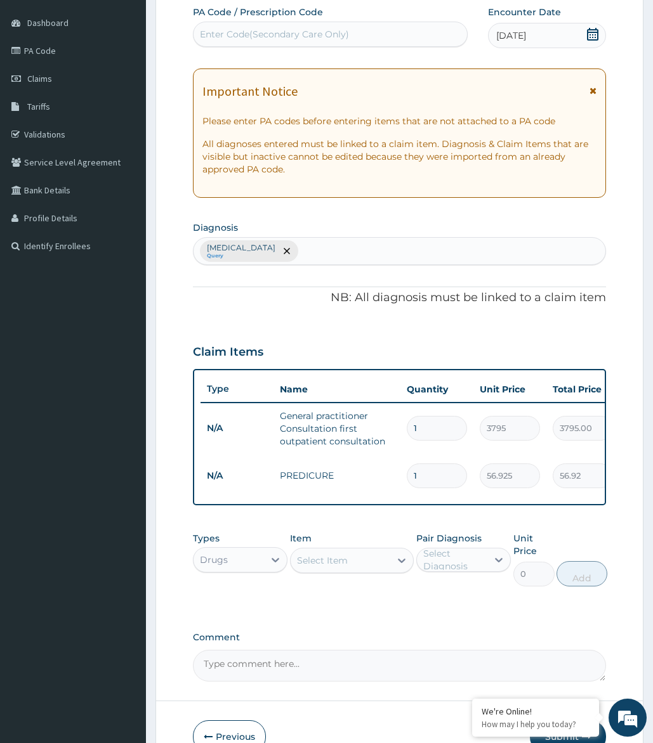
scroll to position [197, 0]
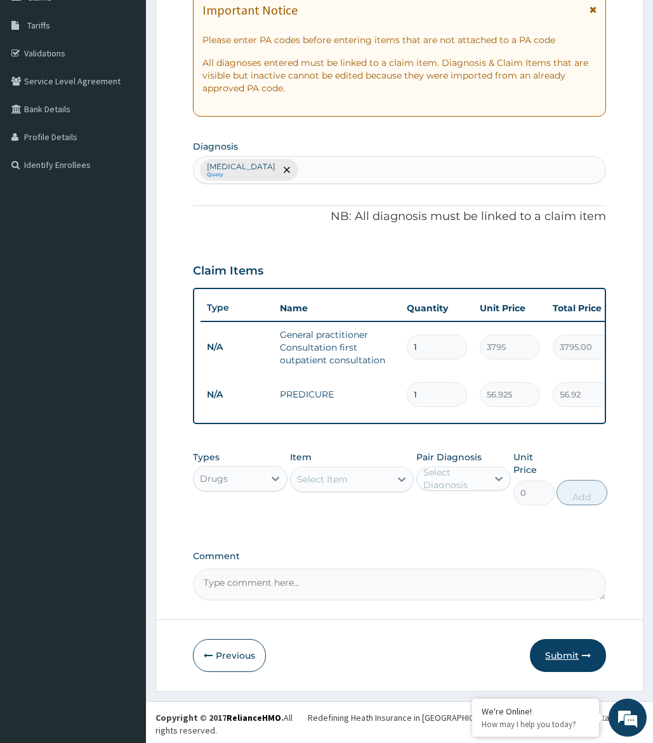
click at [553, 671] on button "Submit" at bounding box center [568, 655] width 76 height 33
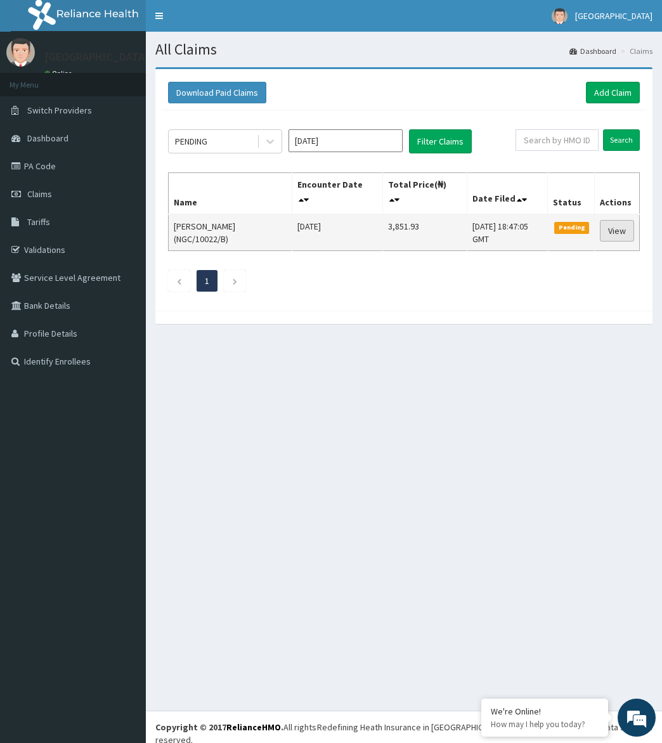
click at [615, 229] on link "View" at bounding box center [617, 231] width 34 height 22
